Goal: Information Seeking & Learning: Find specific fact

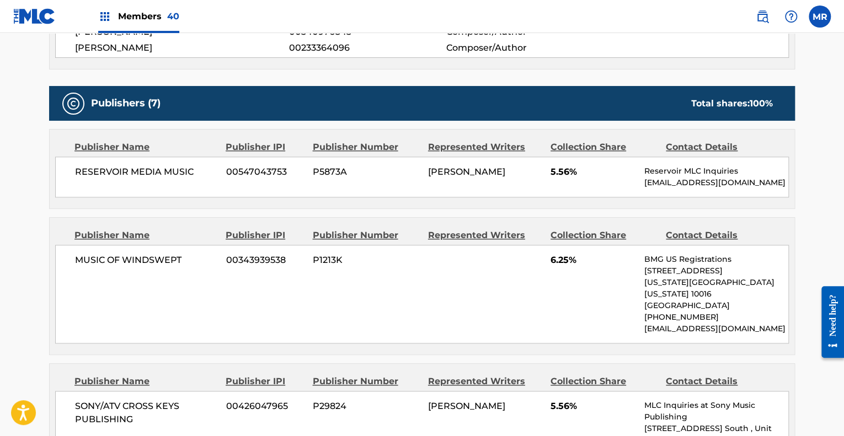
scroll to position [572, 0]
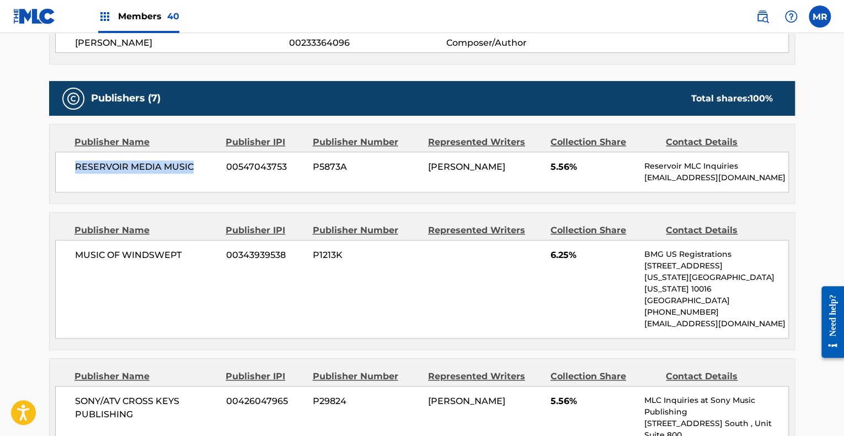
drag, startPoint x: 74, startPoint y: 124, endPoint x: 195, endPoint y: 127, distance: 120.8
click at [195, 160] on span "RESERVOIR MEDIA MUSIC" at bounding box center [146, 166] width 143 height 13
copy span "RESERVOIR MEDIA MUSIC"
drag, startPoint x: 74, startPoint y: 213, endPoint x: 194, endPoint y: 213, distance: 119.7
click at [194, 249] on span "MUSIC OF WINDSWEPT" at bounding box center [146, 255] width 143 height 13
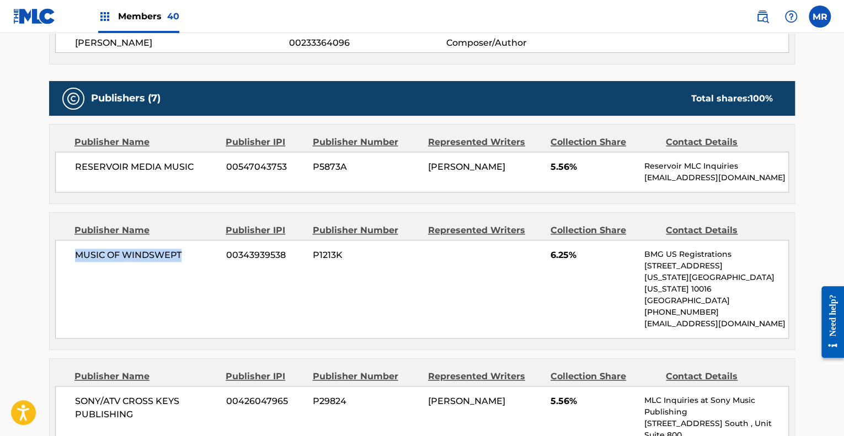
copy span "MUSIC OF WINDSWEPT"
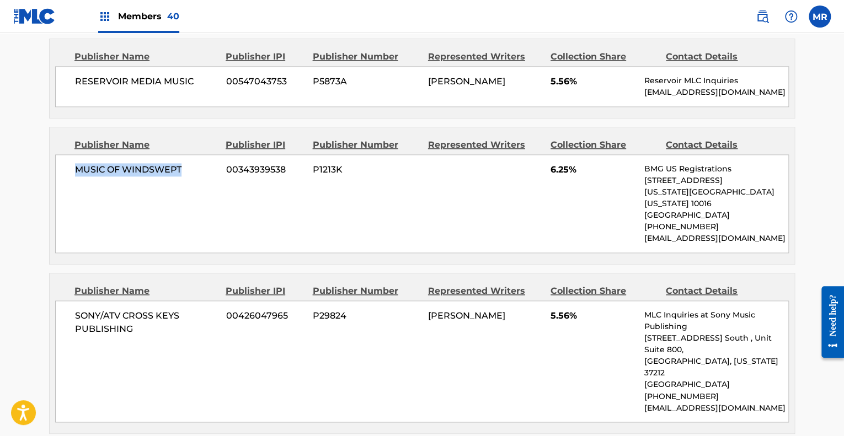
scroll to position [690, 0]
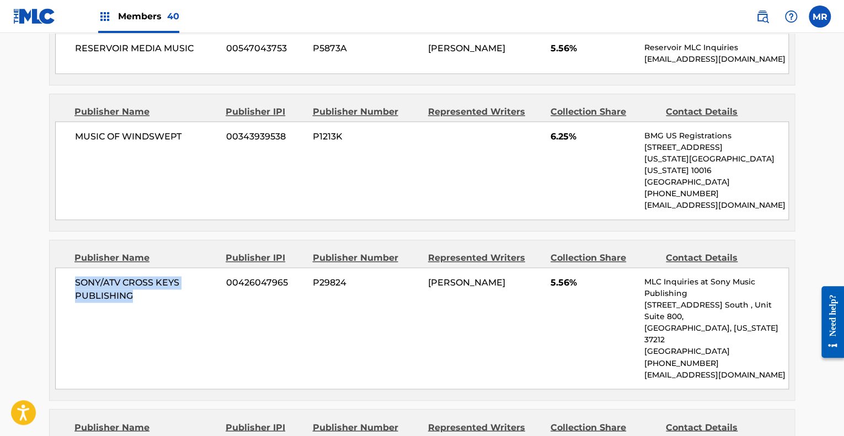
drag, startPoint x: 75, startPoint y: 227, endPoint x: 153, endPoint y: 240, distance: 78.9
click at [153, 276] on span "SONY/ATV CROSS KEYS PUBLISHING" at bounding box center [146, 289] width 143 height 26
copy span "SONY/ATV CROSS KEYS PUBLISHING"
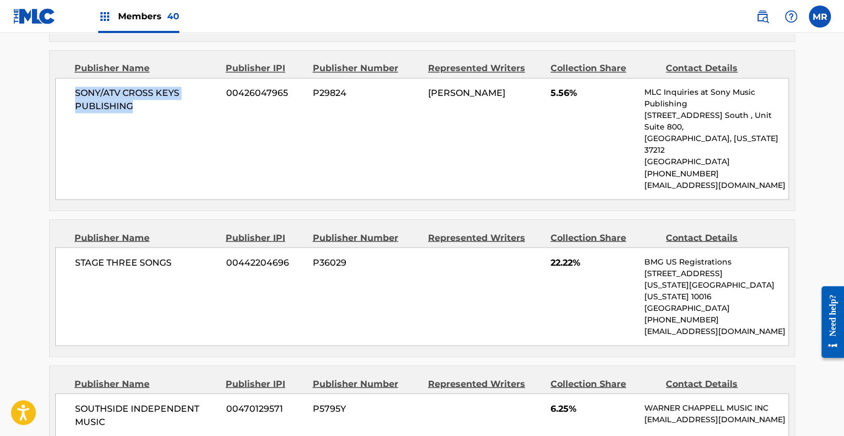
scroll to position [891, 0]
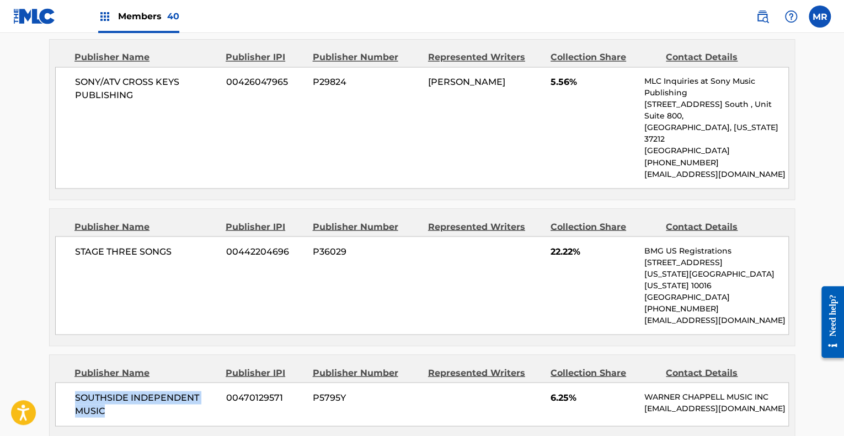
drag, startPoint x: 76, startPoint y: 307, endPoint x: 126, endPoint y: 325, distance: 52.9
click at [126, 391] on span "SOUTHSIDE INDEPENDENT MUSIC" at bounding box center [146, 404] width 143 height 26
copy span "SOUTHSIDE INDEPENDENT MUSIC"
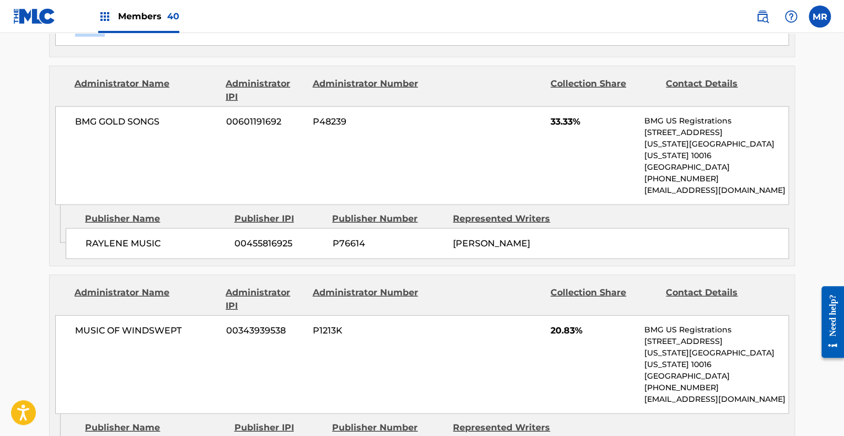
scroll to position [1222, 0]
